Goal: Transaction & Acquisition: Obtain resource

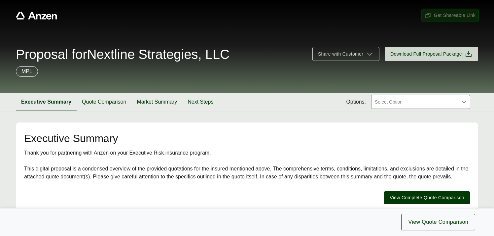
click at [447, 14] on span "Get Shareable Link" at bounding box center [450, 15] width 51 height 7
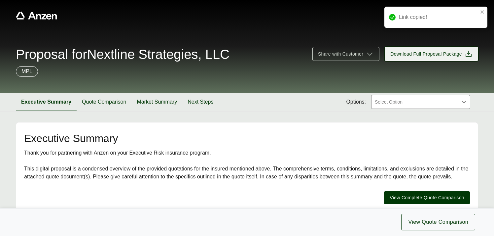
click at [426, 55] on span "Download Full Proposal Package" at bounding box center [427, 54] width 72 height 7
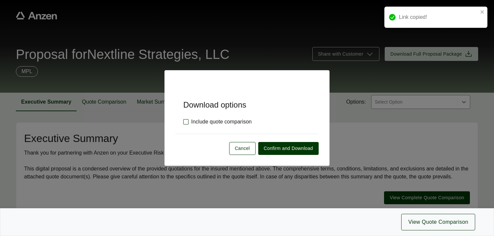
click at [184, 122] on label "Include quote comparison" at bounding box center [217, 122] width 68 height 8
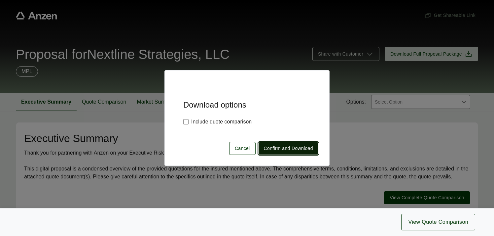
click at [275, 148] on span "Confirm and Download" at bounding box center [288, 148] width 49 height 7
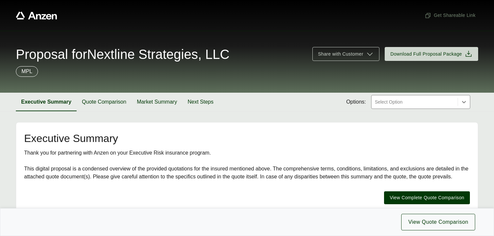
click at [99, 55] on span "Proposal for Nextline Strategies, LLC" at bounding box center [123, 54] width 214 height 13
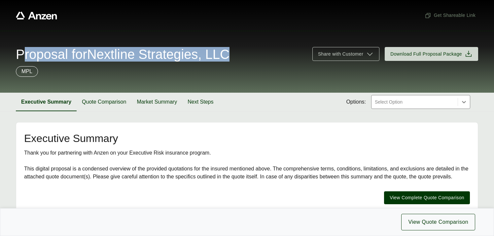
click at [99, 55] on span "Proposal for Nextline Strategies, LLC" at bounding box center [123, 54] width 214 height 13
copy span "Proposal for Nextline Strategies, LLC"
